Goal: Use online tool/utility: Utilize a website feature to perform a specific function

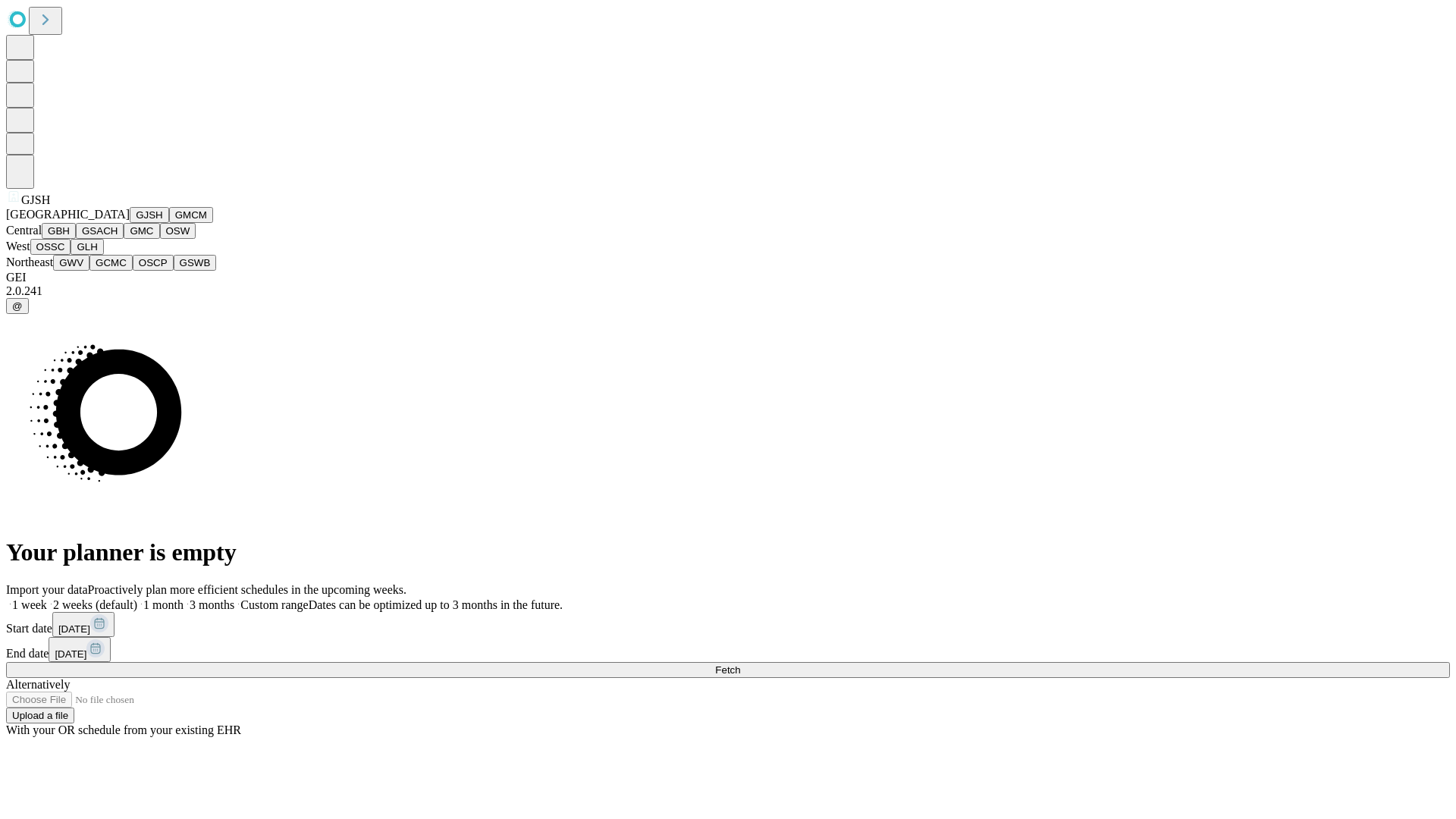
click at [130, 223] on button "GJSH" at bounding box center [150, 215] width 39 height 16
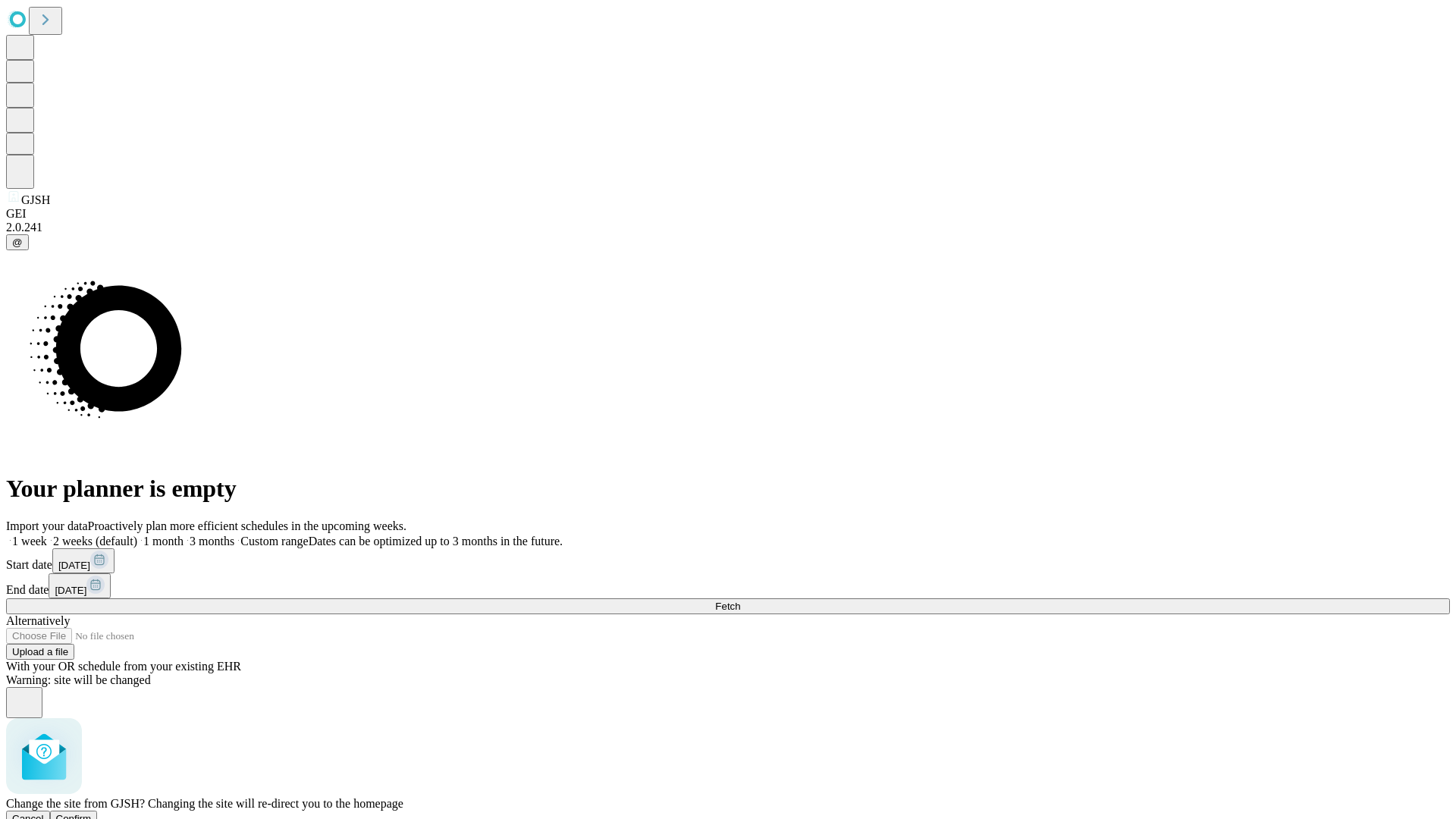
click at [92, 814] on span "Confirm" at bounding box center [74, 819] width 35 height 12
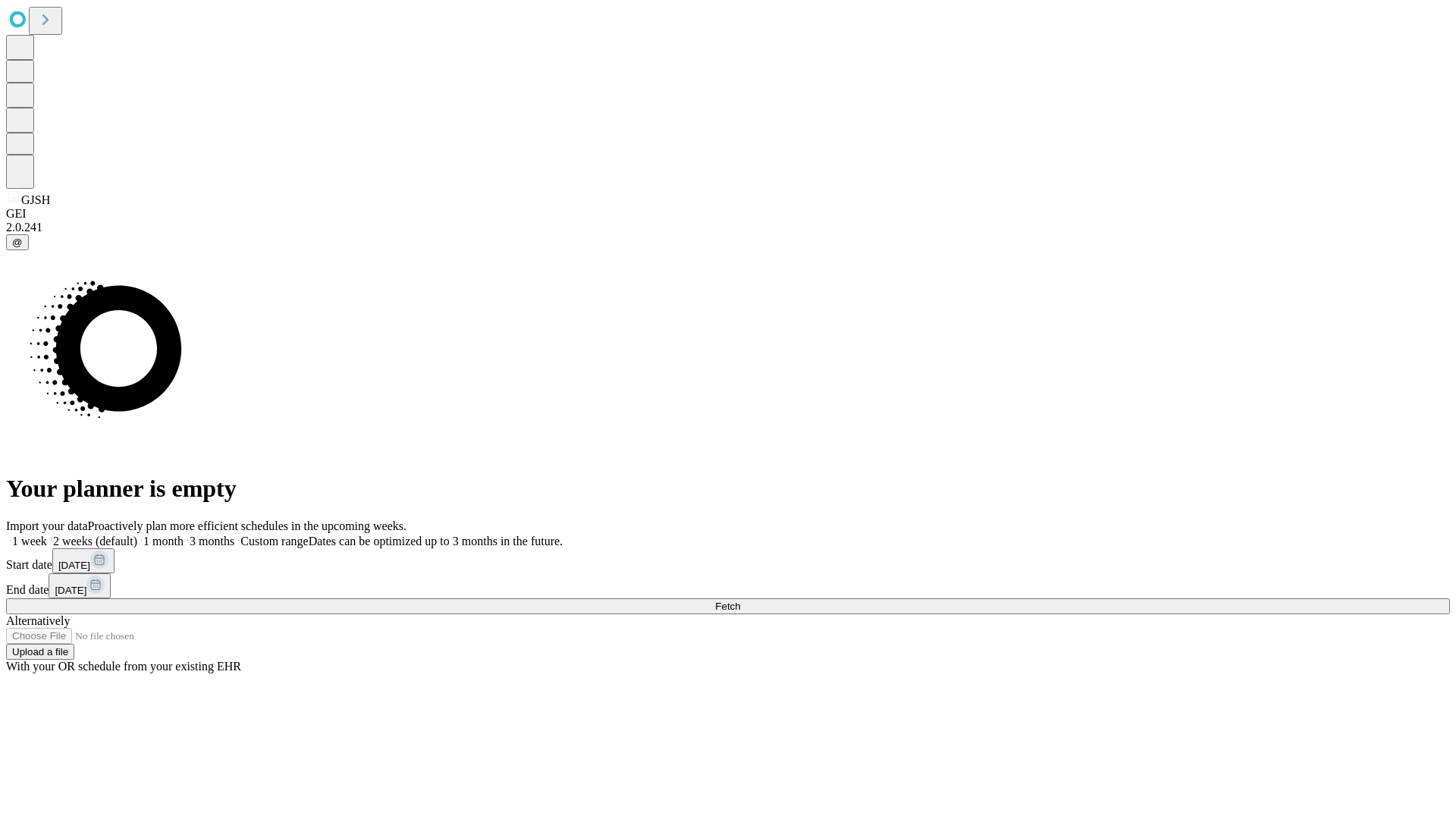
click at [137, 535] on label "2 weeks (default)" at bounding box center [92, 541] width 90 height 13
click at [741, 601] on span "Fetch" at bounding box center [728, 607] width 25 height 12
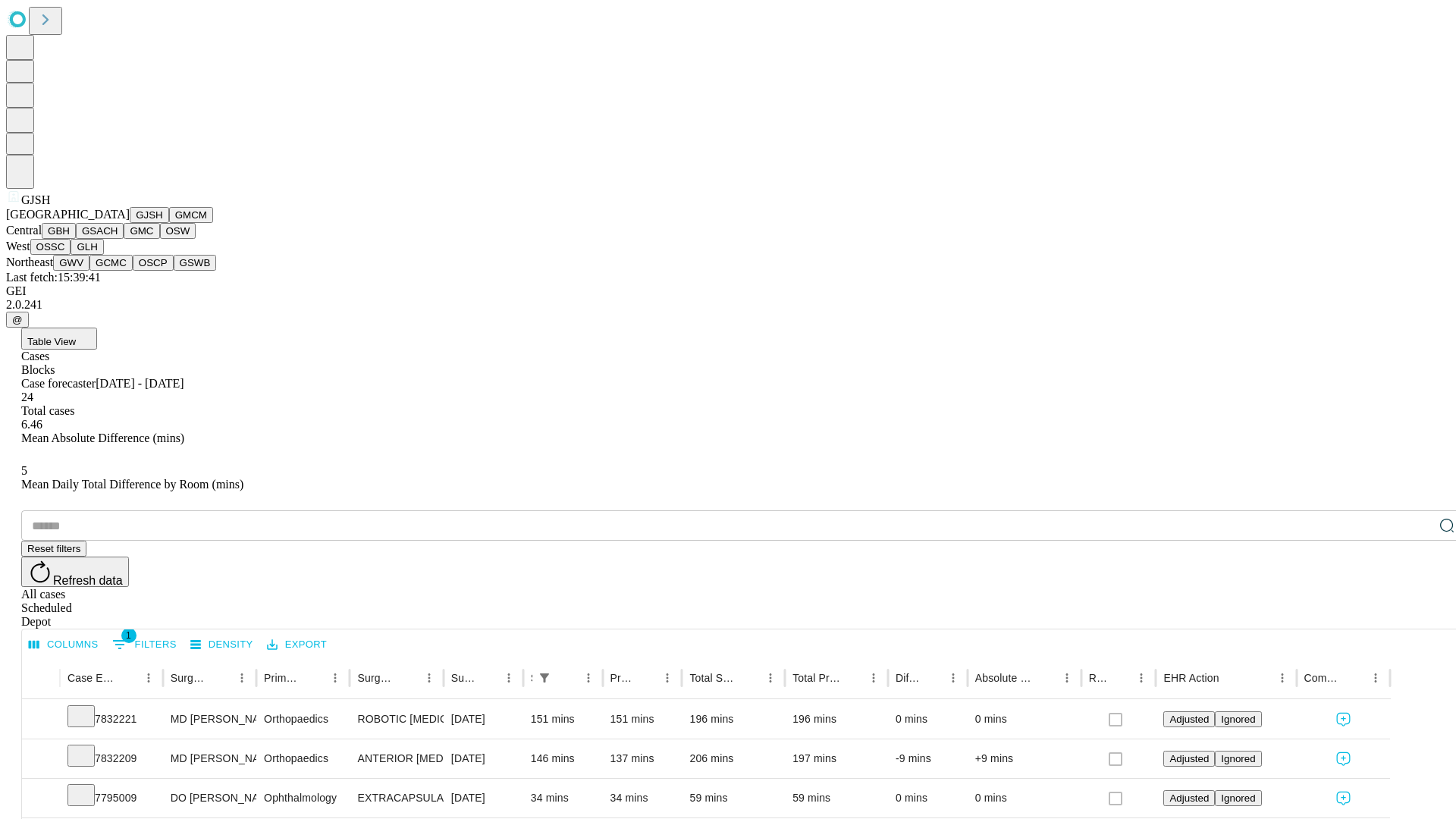
click at [169, 223] on button "GMCM" at bounding box center [191, 215] width 44 height 16
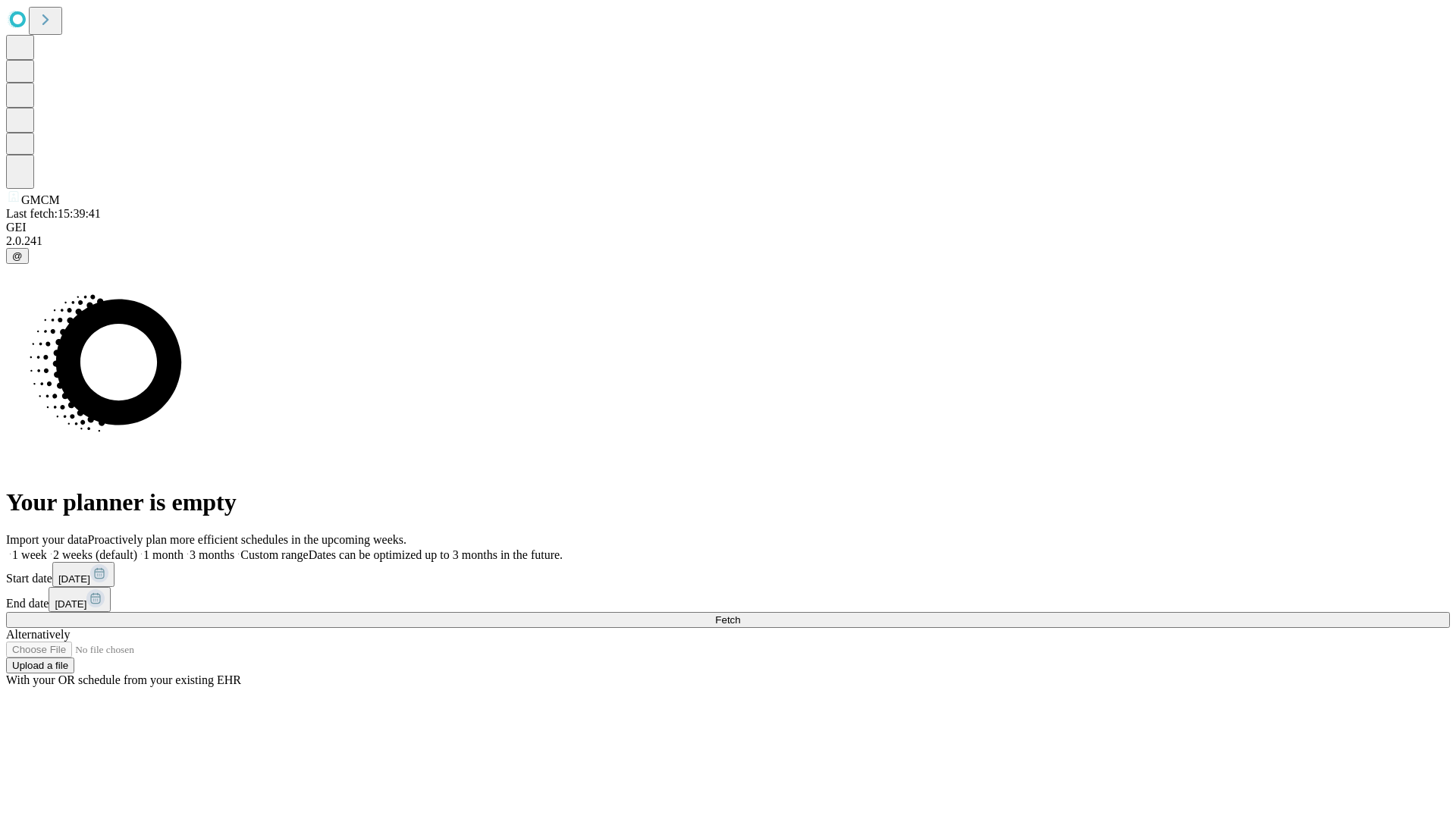
click at [137, 549] on label "2 weeks (default)" at bounding box center [92, 555] width 90 height 13
click at [741, 614] on span "Fetch" at bounding box center [728, 620] width 25 height 12
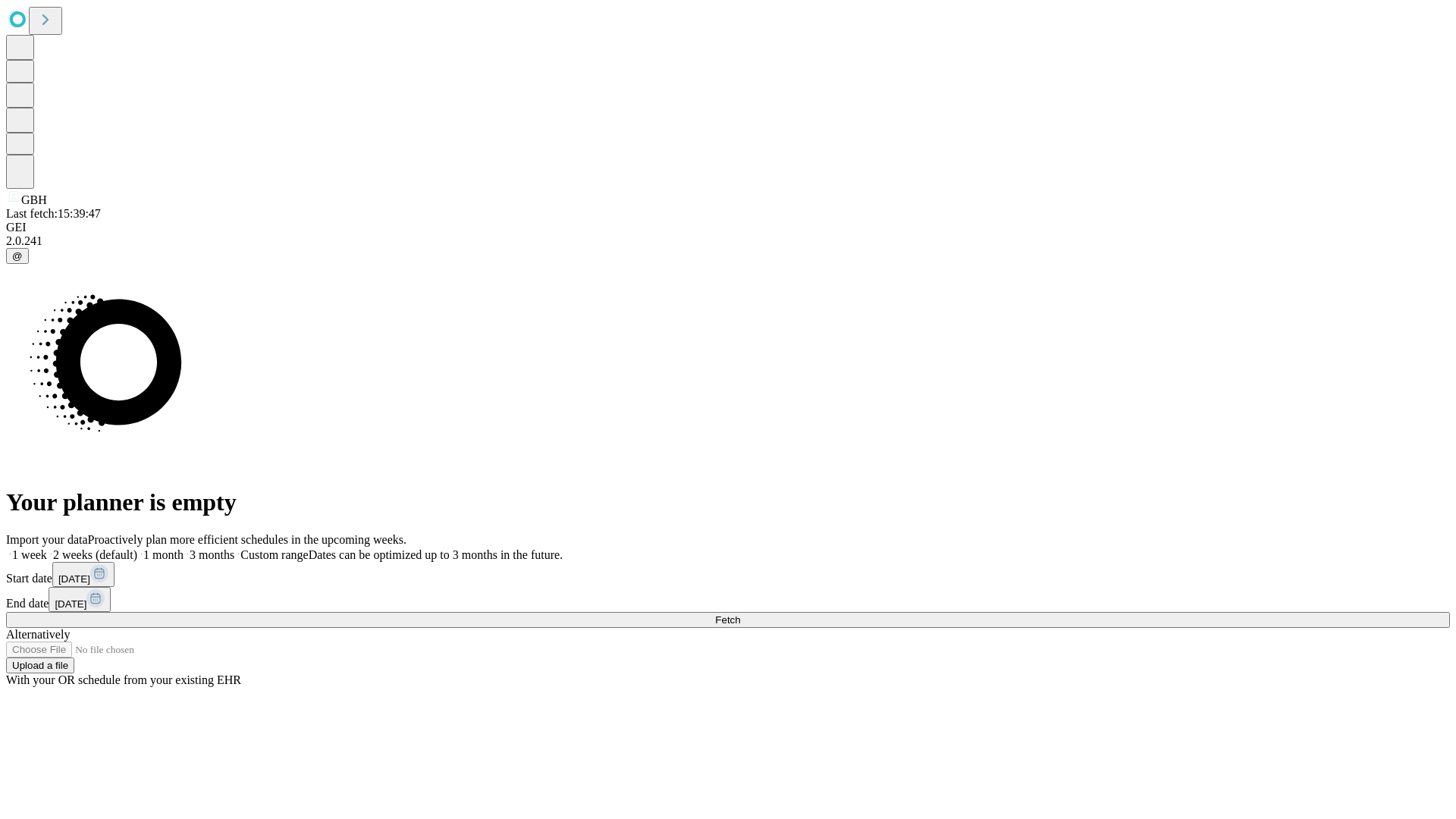
click at [137, 549] on label "2 weeks (default)" at bounding box center [92, 555] width 90 height 13
click at [741, 614] on span "Fetch" at bounding box center [728, 620] width 25 height 12
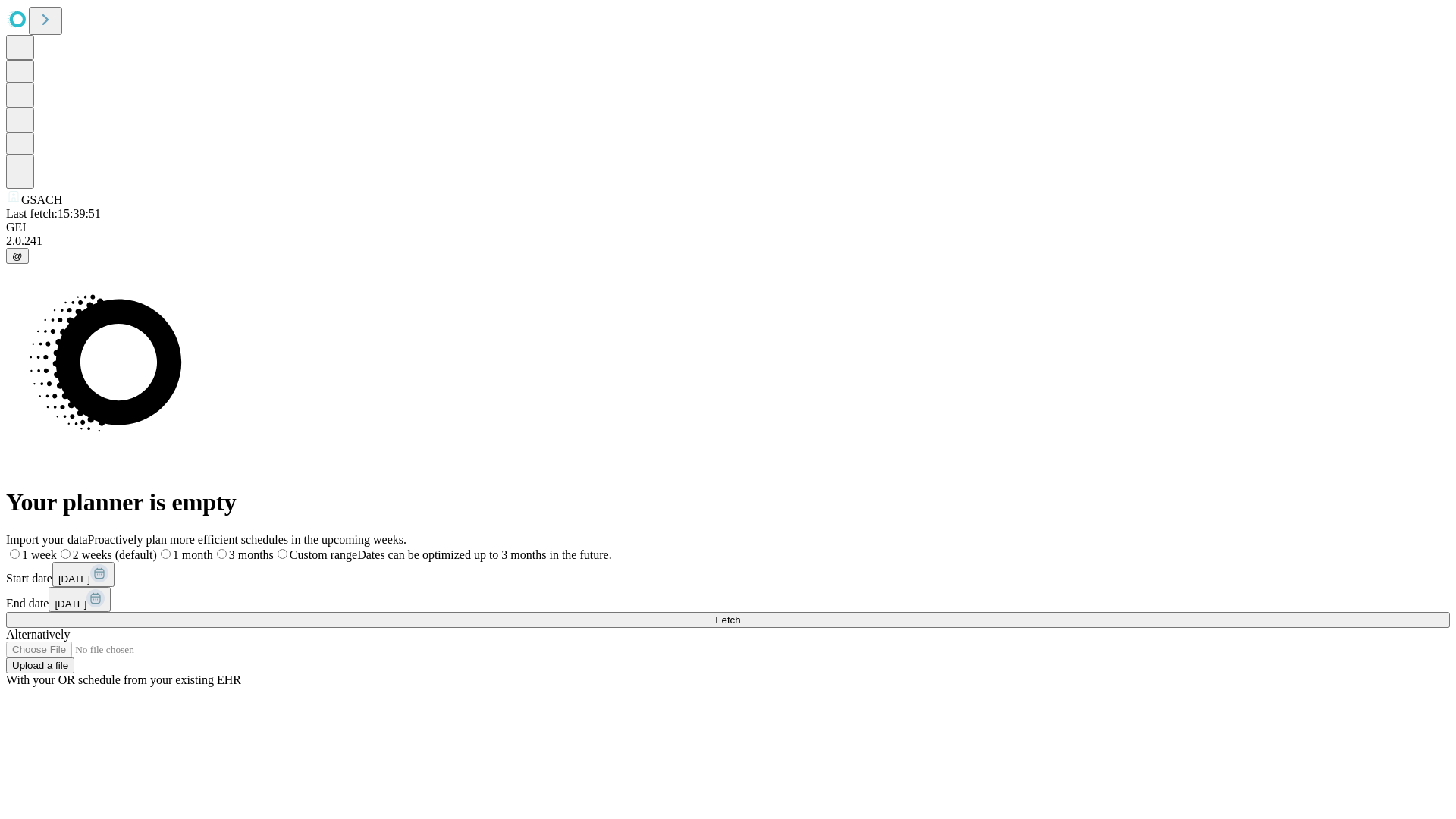
click at [157, 549] on label "2 weeks (default)" at bounding box center [107, 555] width 100 height 13
click at [741, 614] on span "Fetch" at bounding box center [728, 620] width 25 height 12
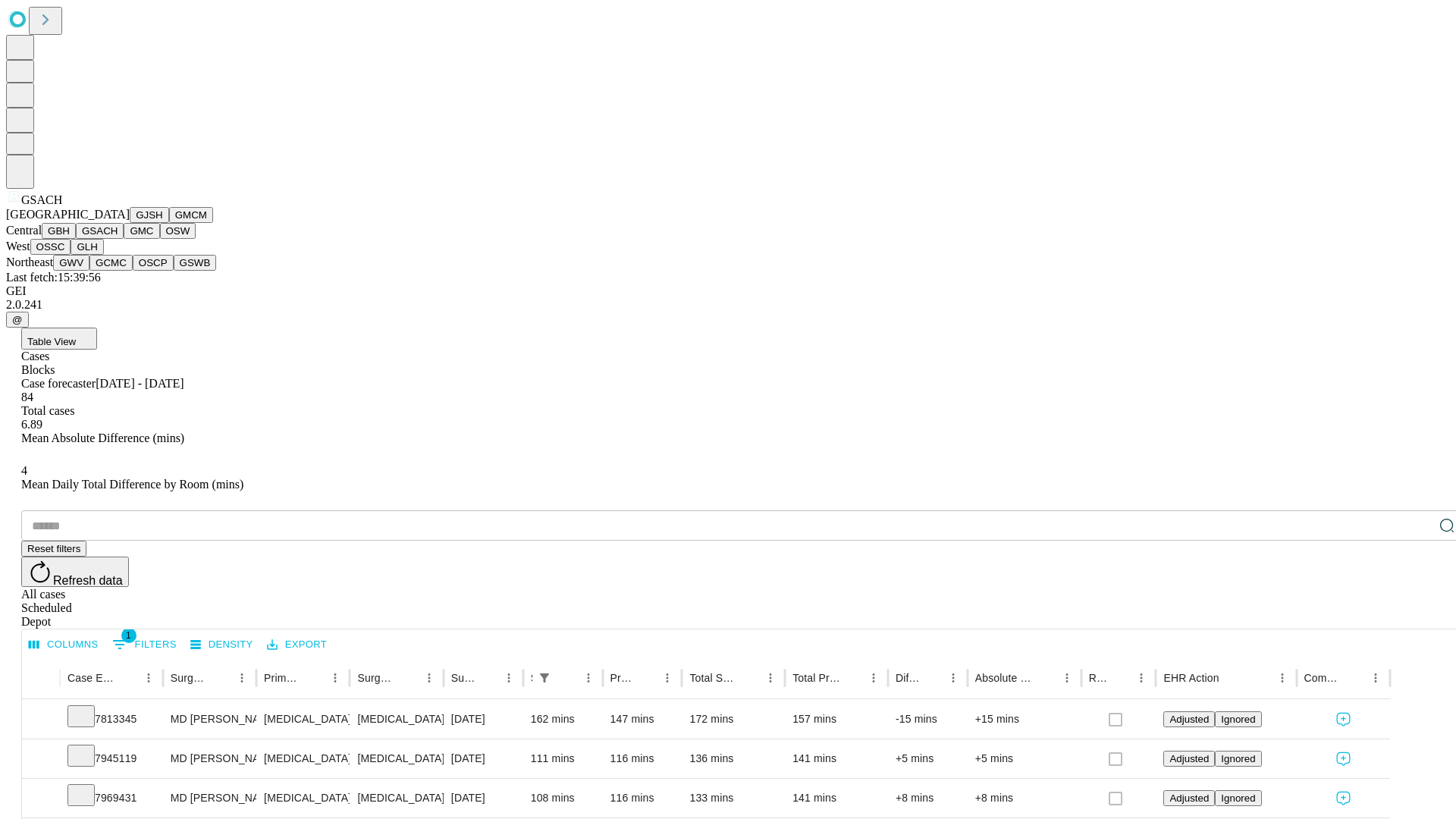
click at [124, 239] on button "GMC" at bounding box center [141, 231] width 35 height 16
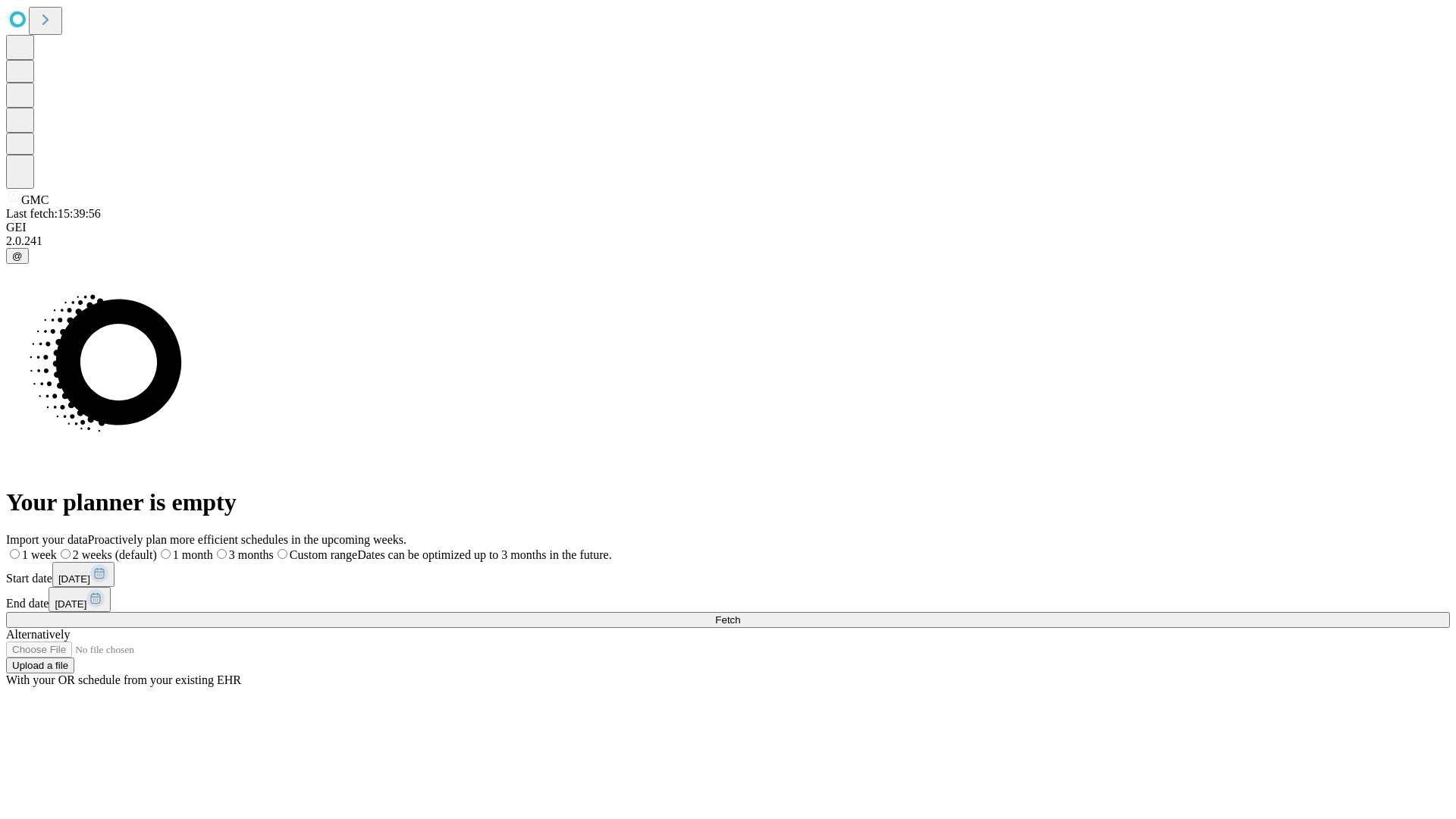
click at [157, 549] on label "2 weeks (default)" at bounding box center [107, 555] width 100 height 13
click at [741, 614] on span "Fetch" at bounding box center [728, 620] width 25 height 12
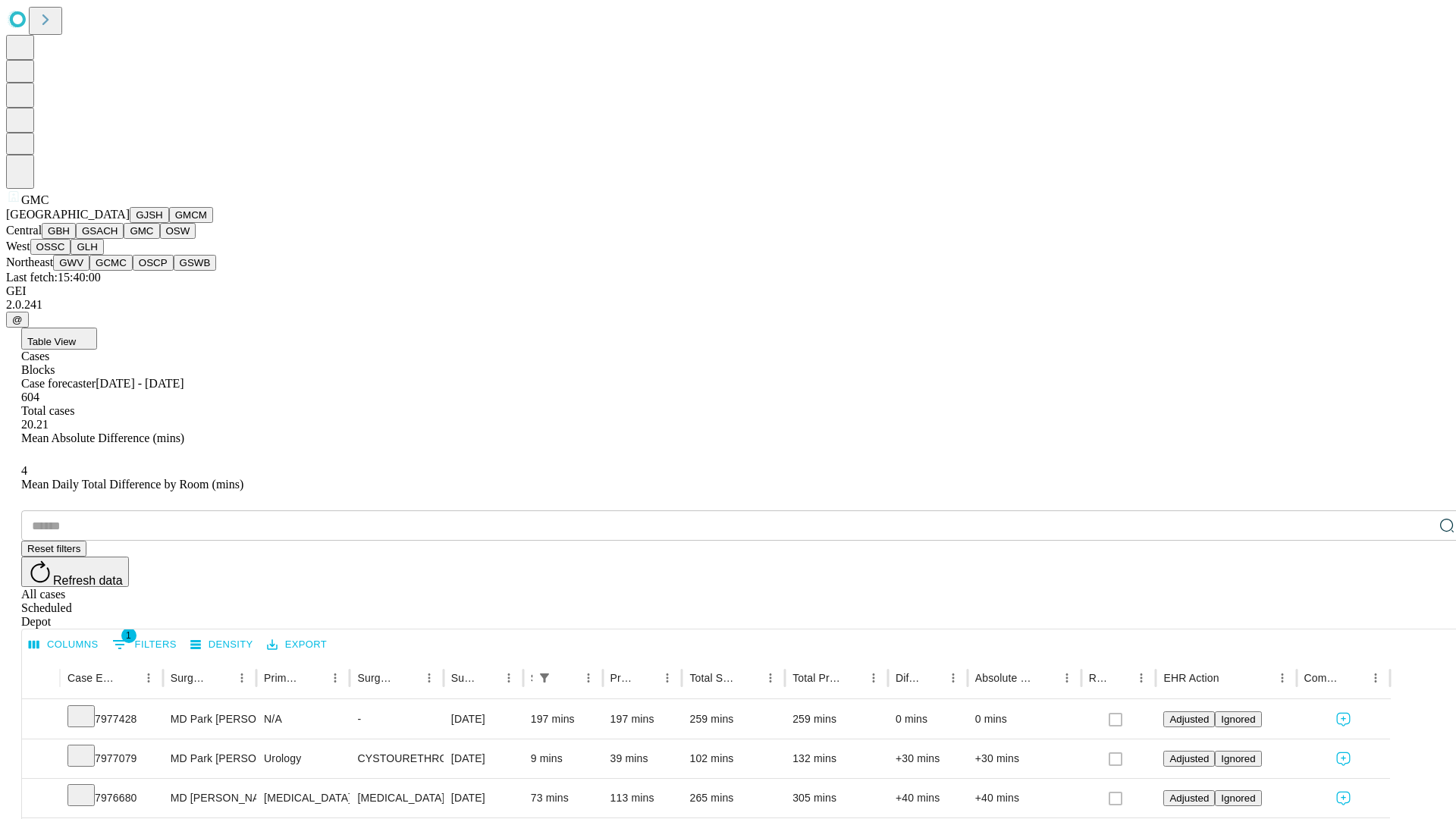
click at [160, 239] on button "OSW" at bounding box center [178, 231] width 36 height 16
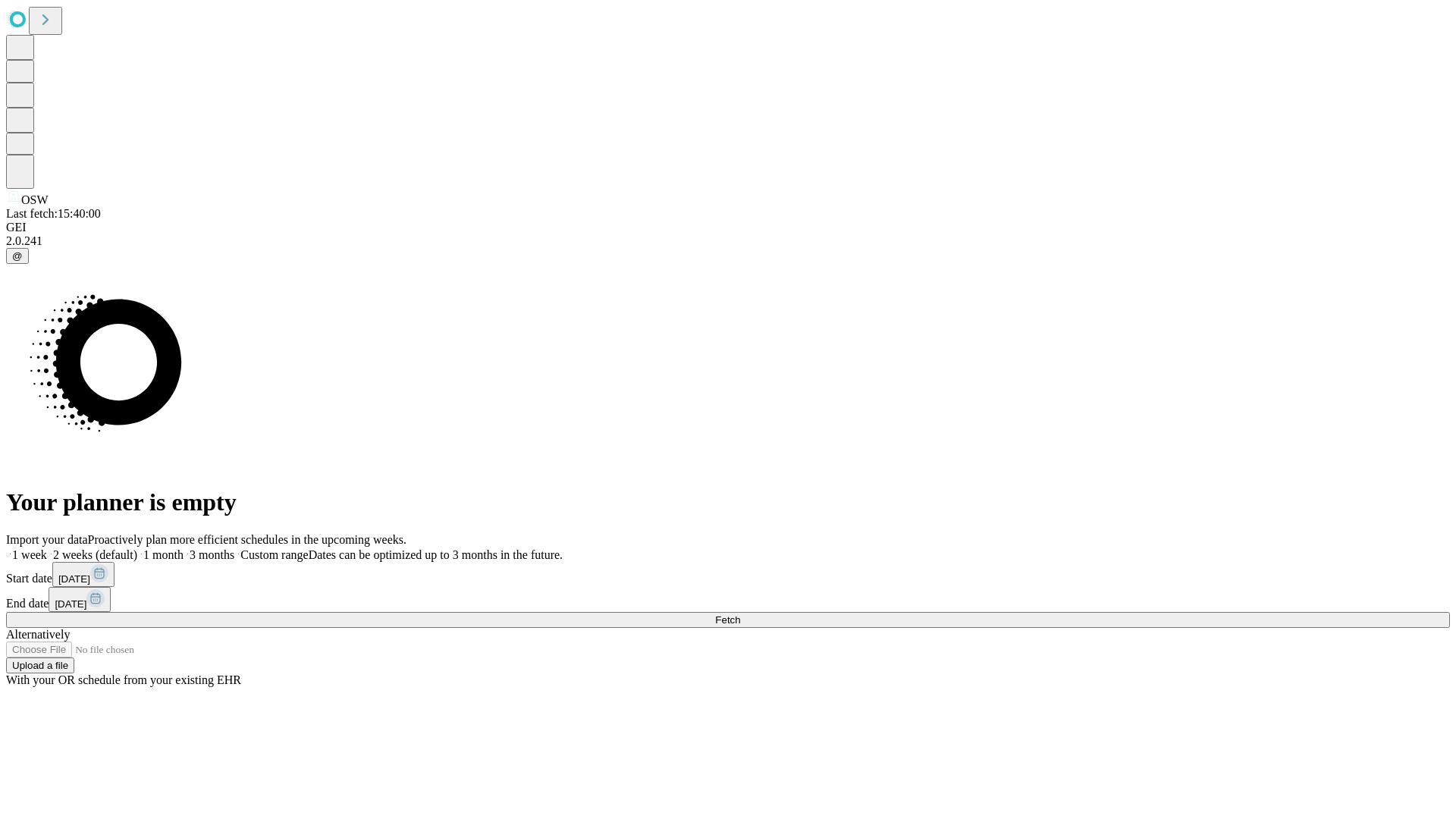
click at [137, 549] on label "2 weeks (default)" at bounding box center [92, 555] width 90 height 13
click at [741, 614] on span "Fetch" at bounding box center [728, 620] width 25 height 12
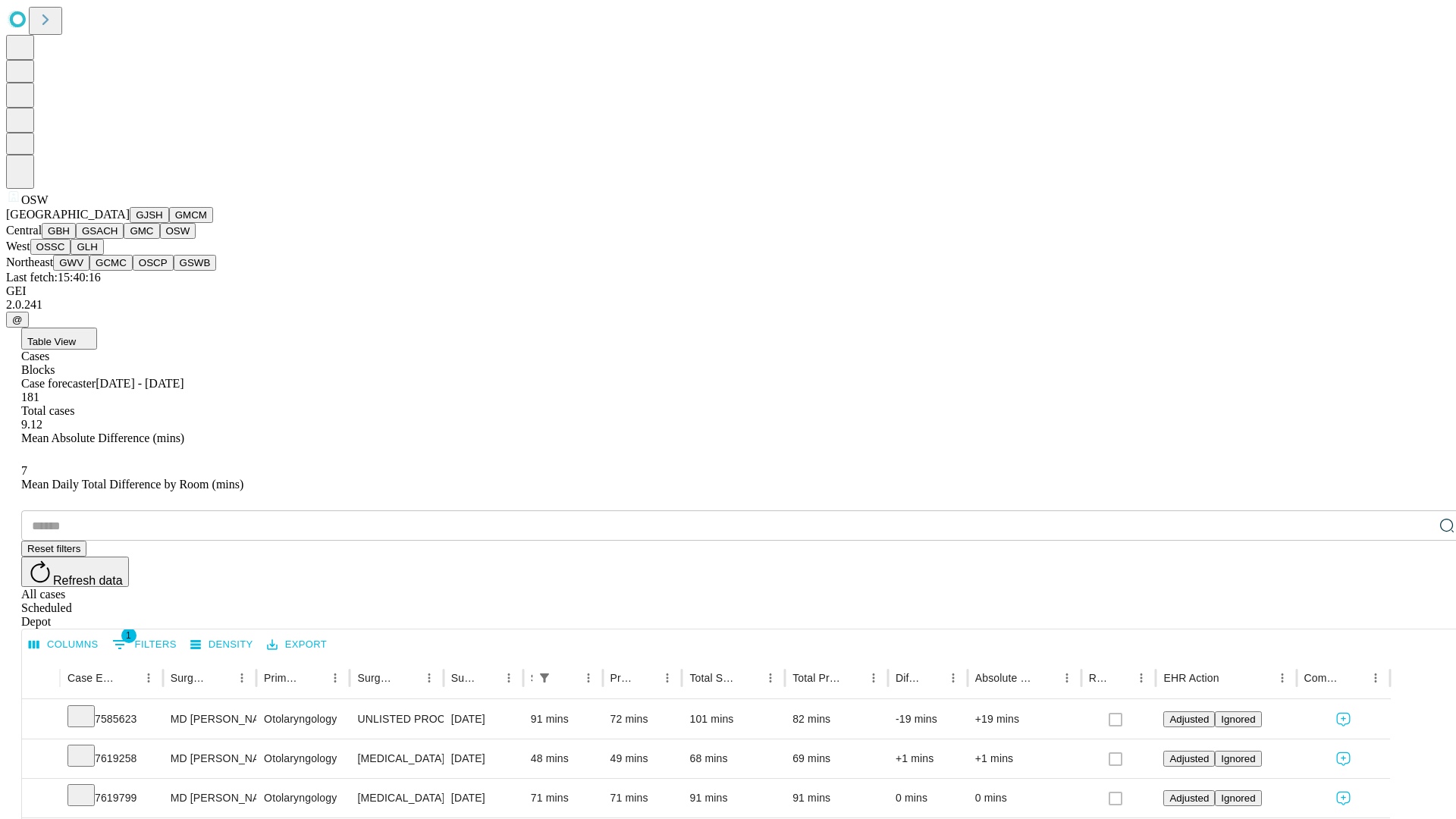
click at [71, 255] on button "OSSC" at bounding box center [51, 247] width 41 height 16
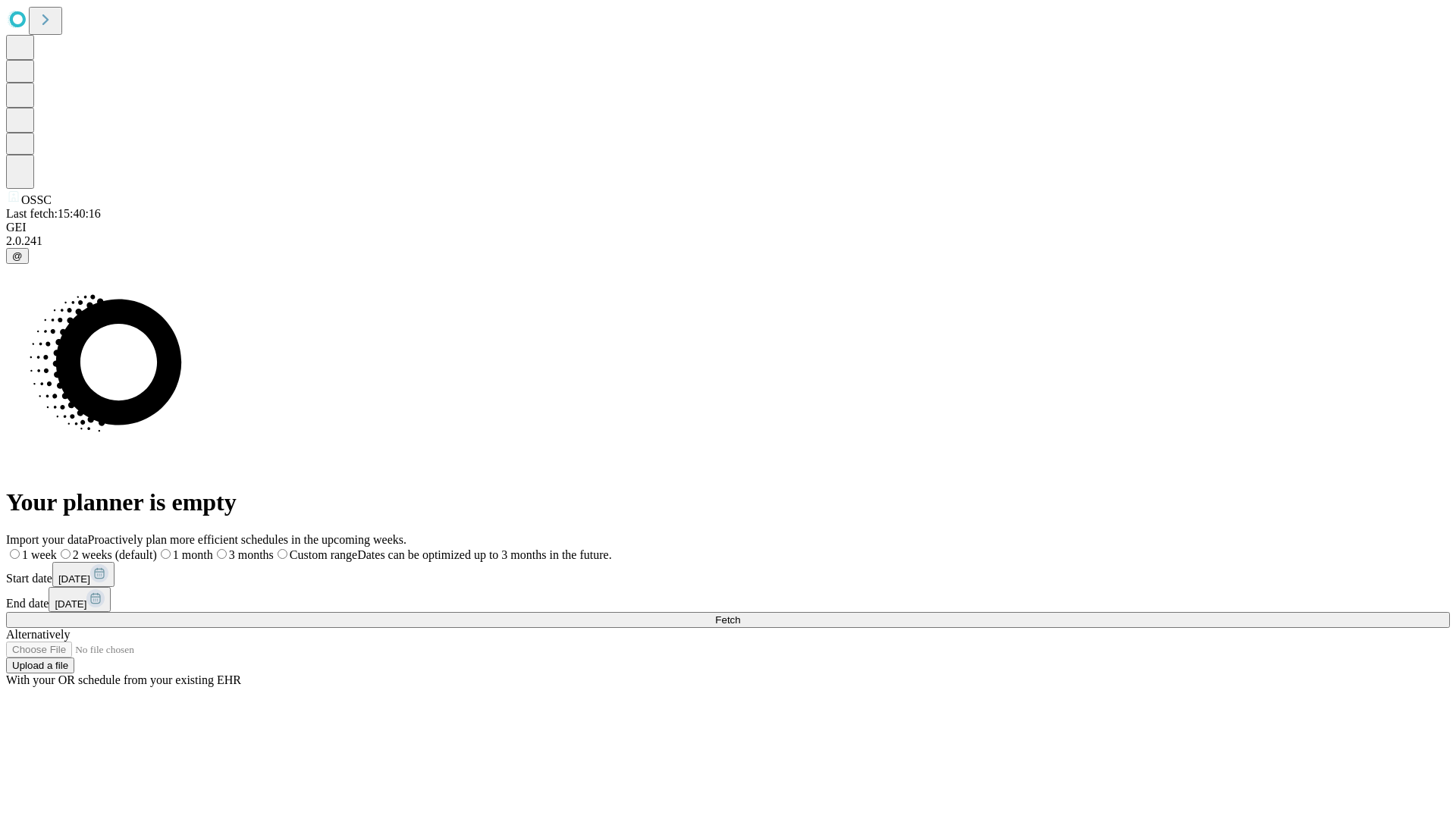
click at [157, 549] on label "2 weeks (default)" at bounding box center [107, 555] width 100 height 13
click at [741, 614] on span "Fetch" at bounding box center [728, 620] width 25 height 12
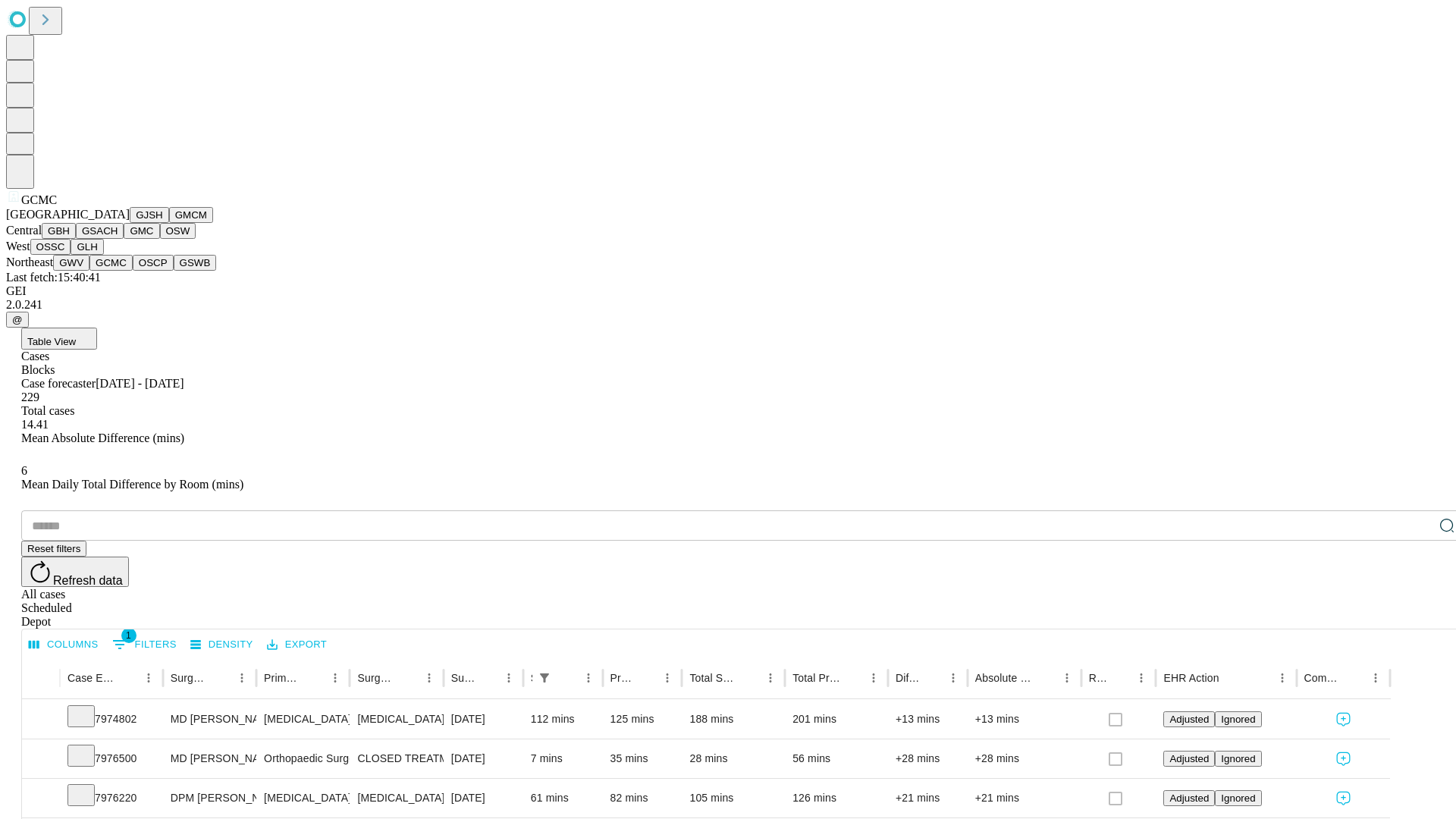
click at [132, 271] on button "OSCP" at bounding box center [153, 263] width 41 height 16
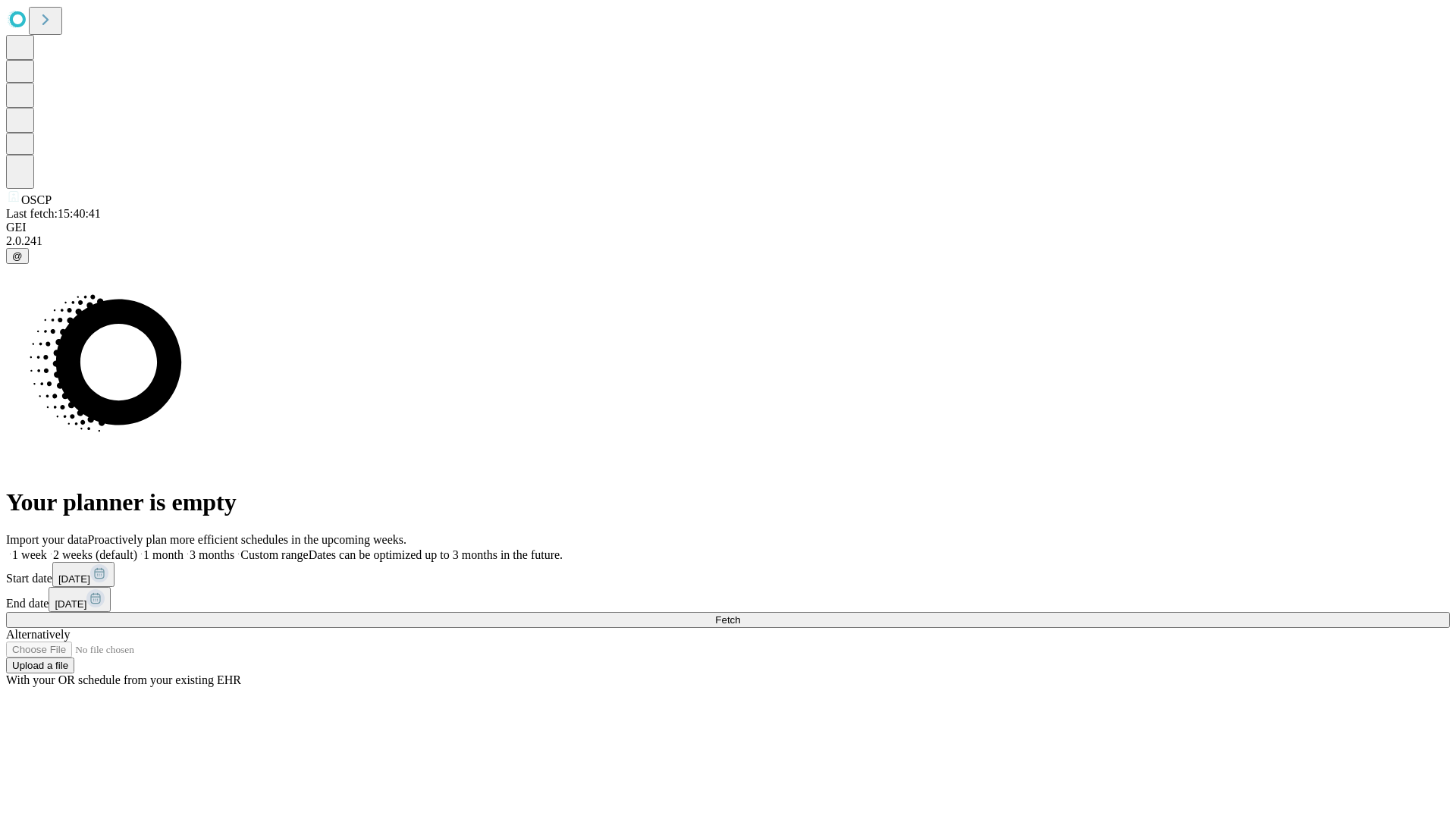
click at [137, 549] on label "2 weeks (default)" at bounding box center [92, 555] width 90 height 13
click at [741, 614] on span "Fetch" at bounding box center [728, 620] width 25 height 12
